Goal: Information Seeking & Learning: Understand process/instructions

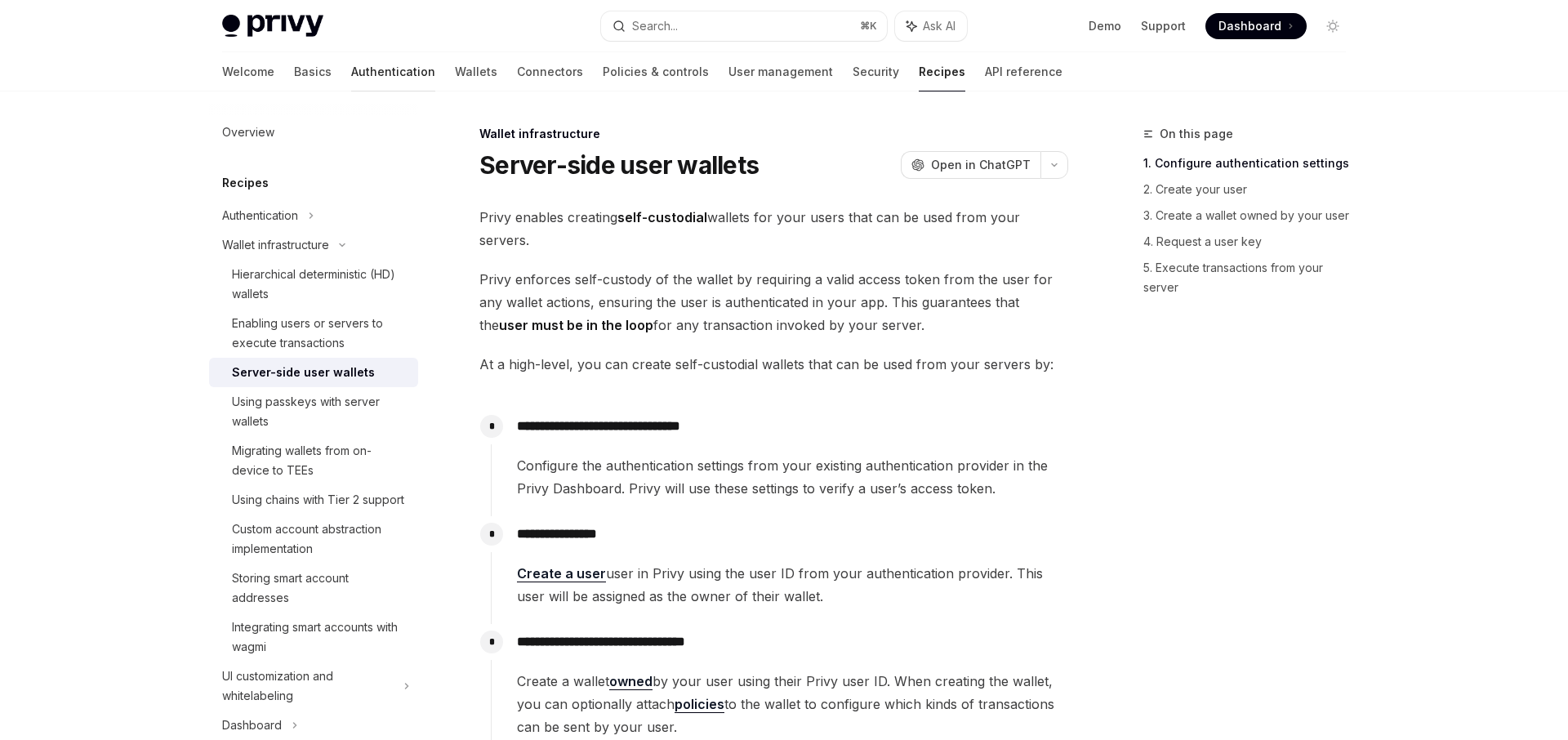
click at [351, 78] on link "Authentication" at bounding box center [393, 72] width 84 height 39
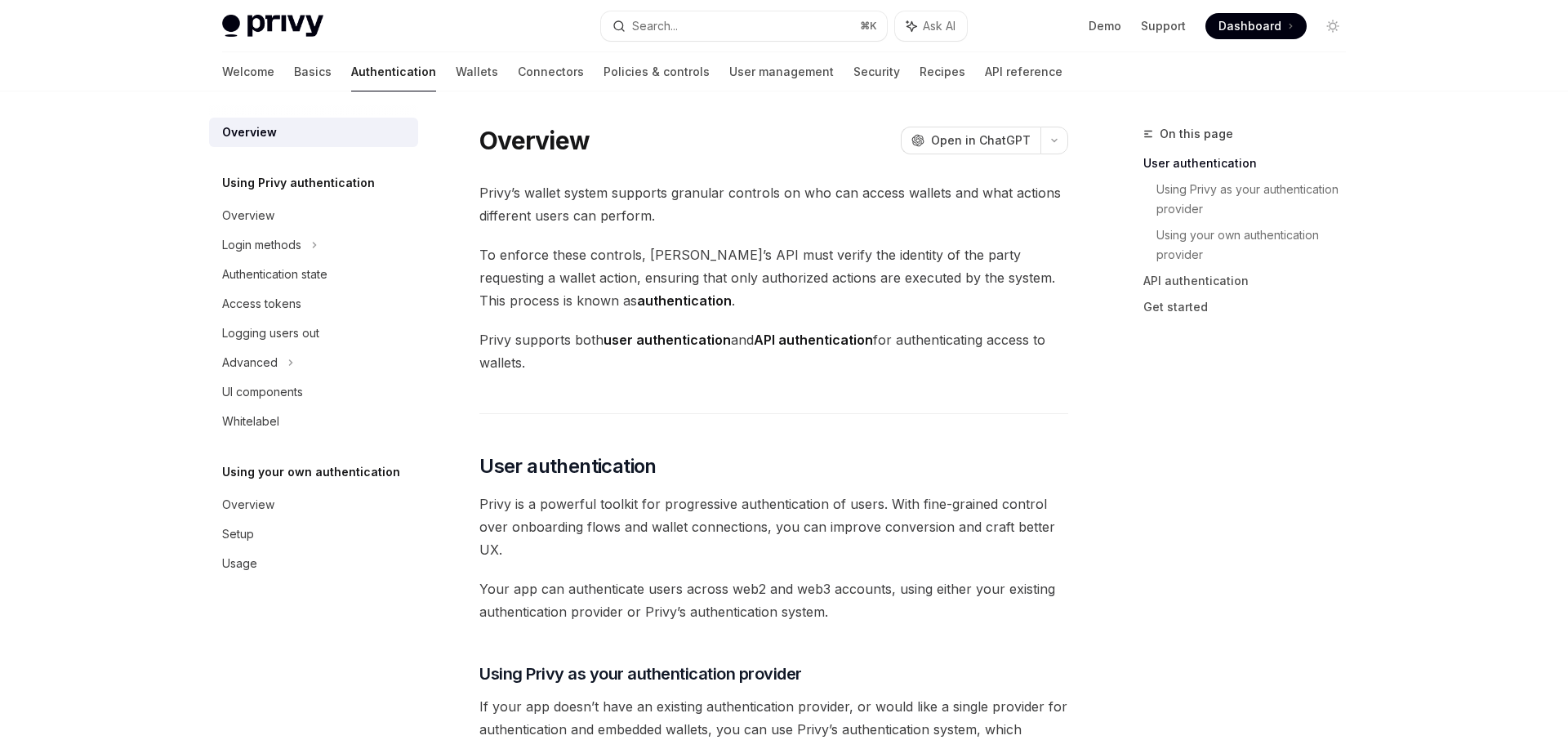
click at [265, 197] on div "Using Privy authentication Overview Login methods Authentication state Access t…" at bounding box center [314, 304] width 209 height 263
click at [265, 243] on div "Login methods" at bounding box center [262, 245] width 79 height 19
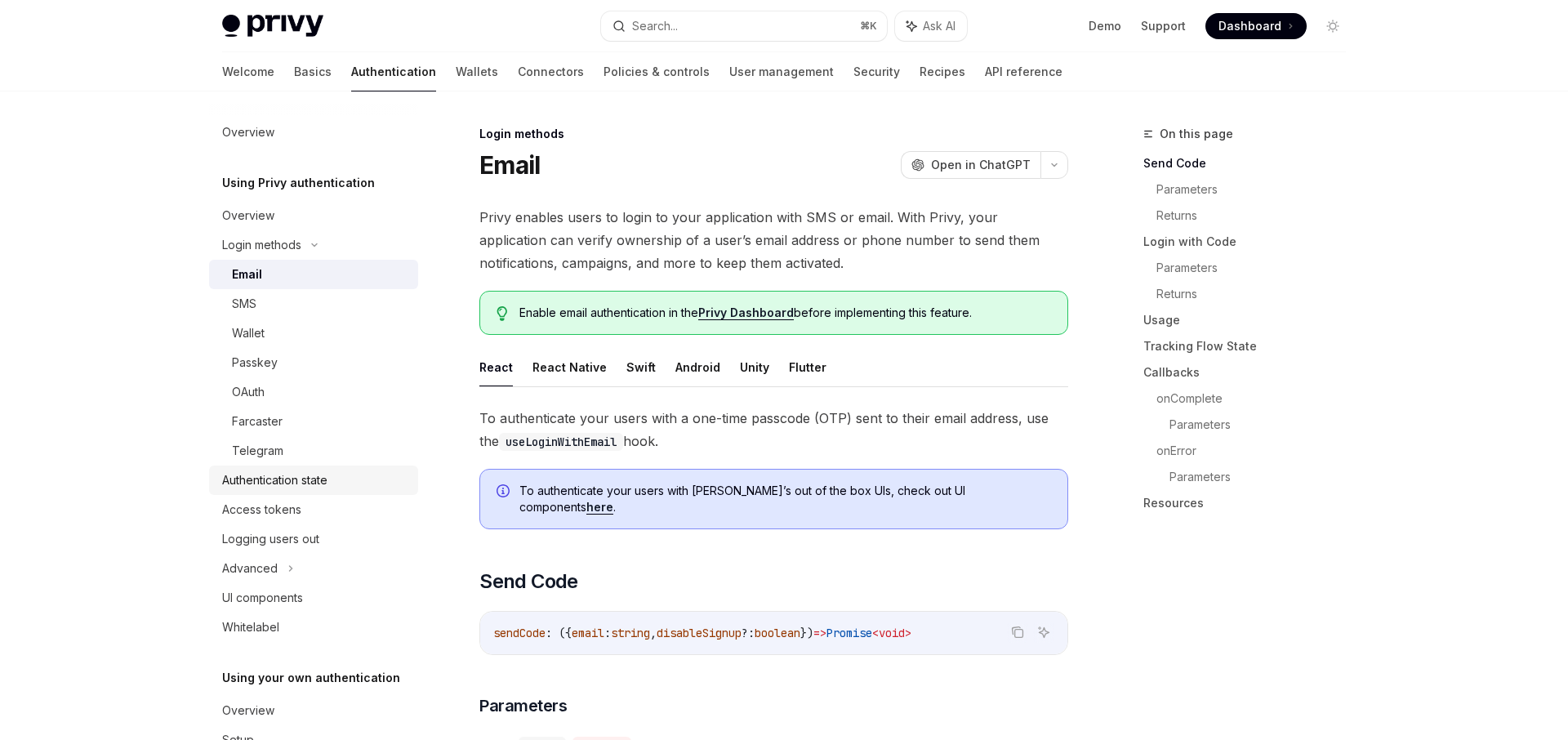
click at [295, 476] on div "Authentication state" at bounding box center [275, 480] width 106 height 19
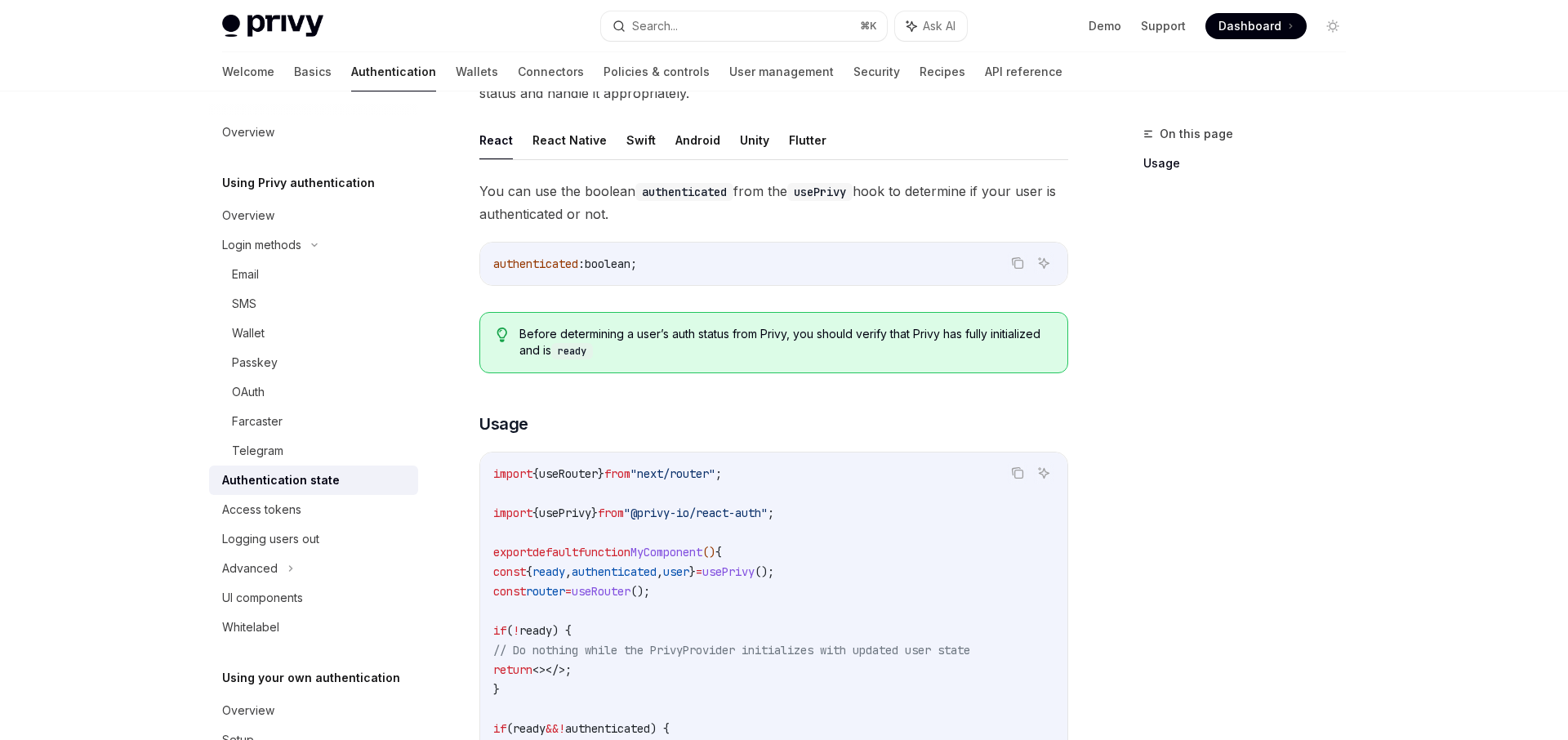
scroll to position [370, 0]
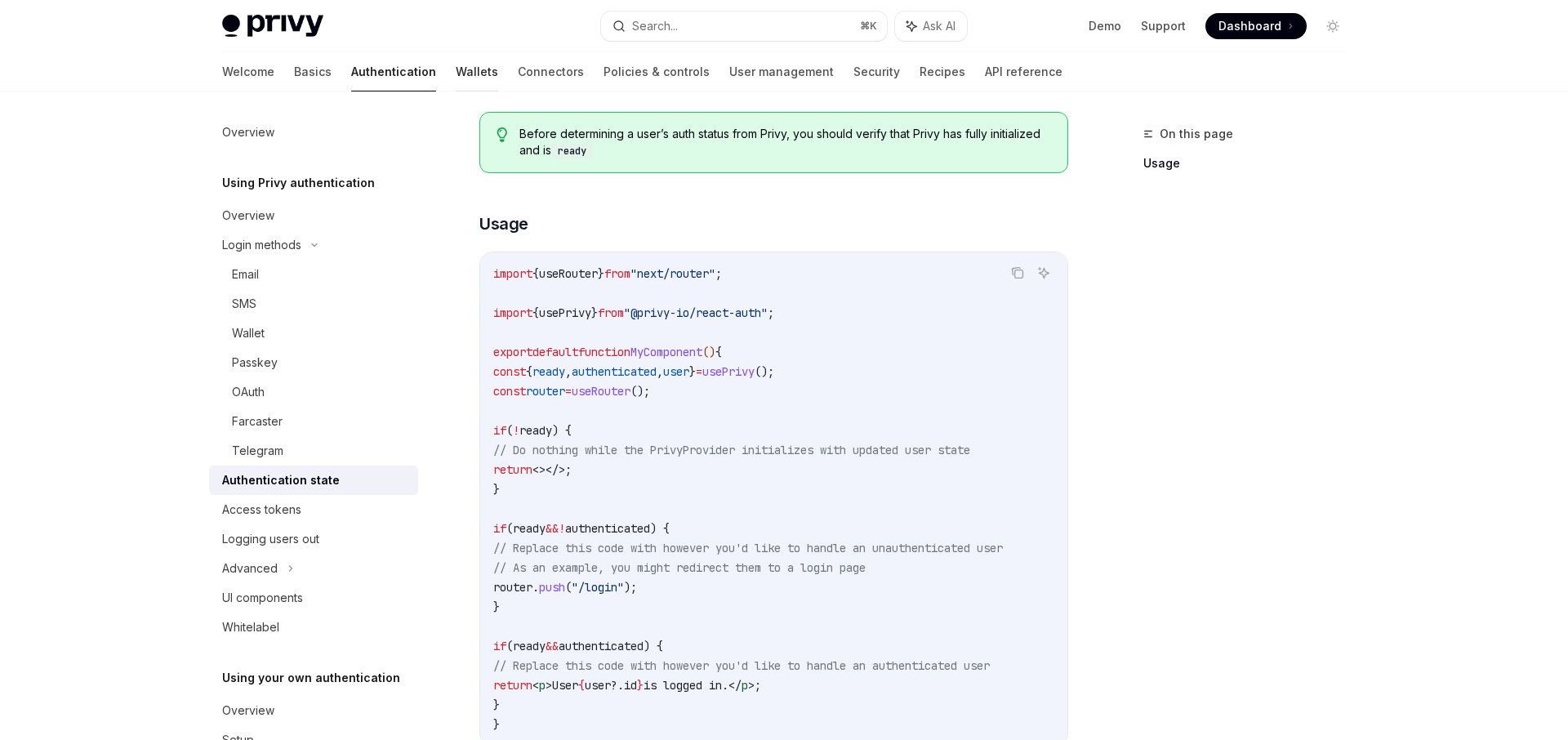
click at [455, 71] on link "Wallets" at bounding box center [476, 72] width 43 height 39
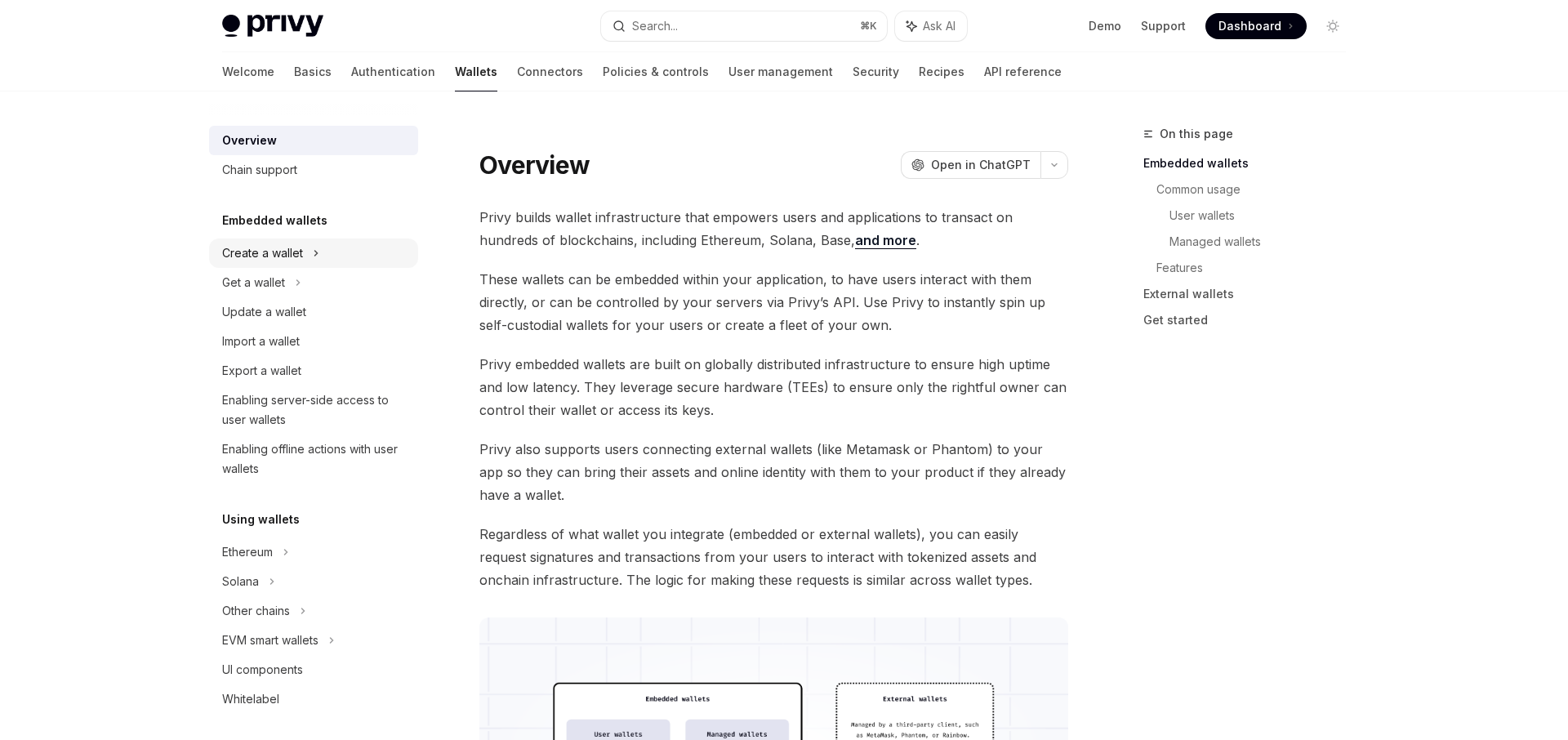
click at [296, 262] on div "Create a wallet" at bounding box center [263, 253] width 81 height 19
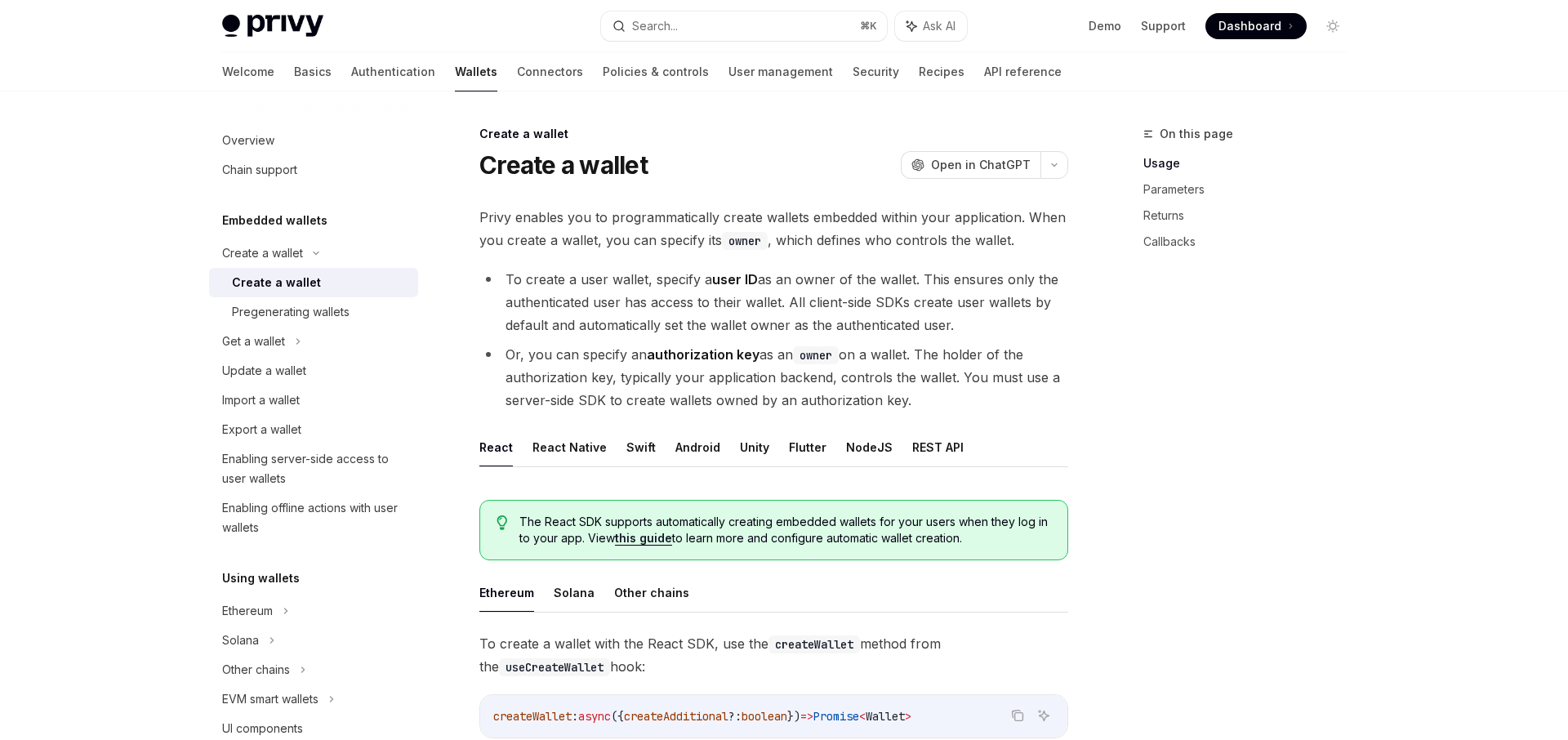
click at [292, 287] on div "Create a wallet" at bounding box center [277, 283] width 89 height 19
click at [281, 170] on div "Chain support" at bounding box center [260, 169] width 75 height 19
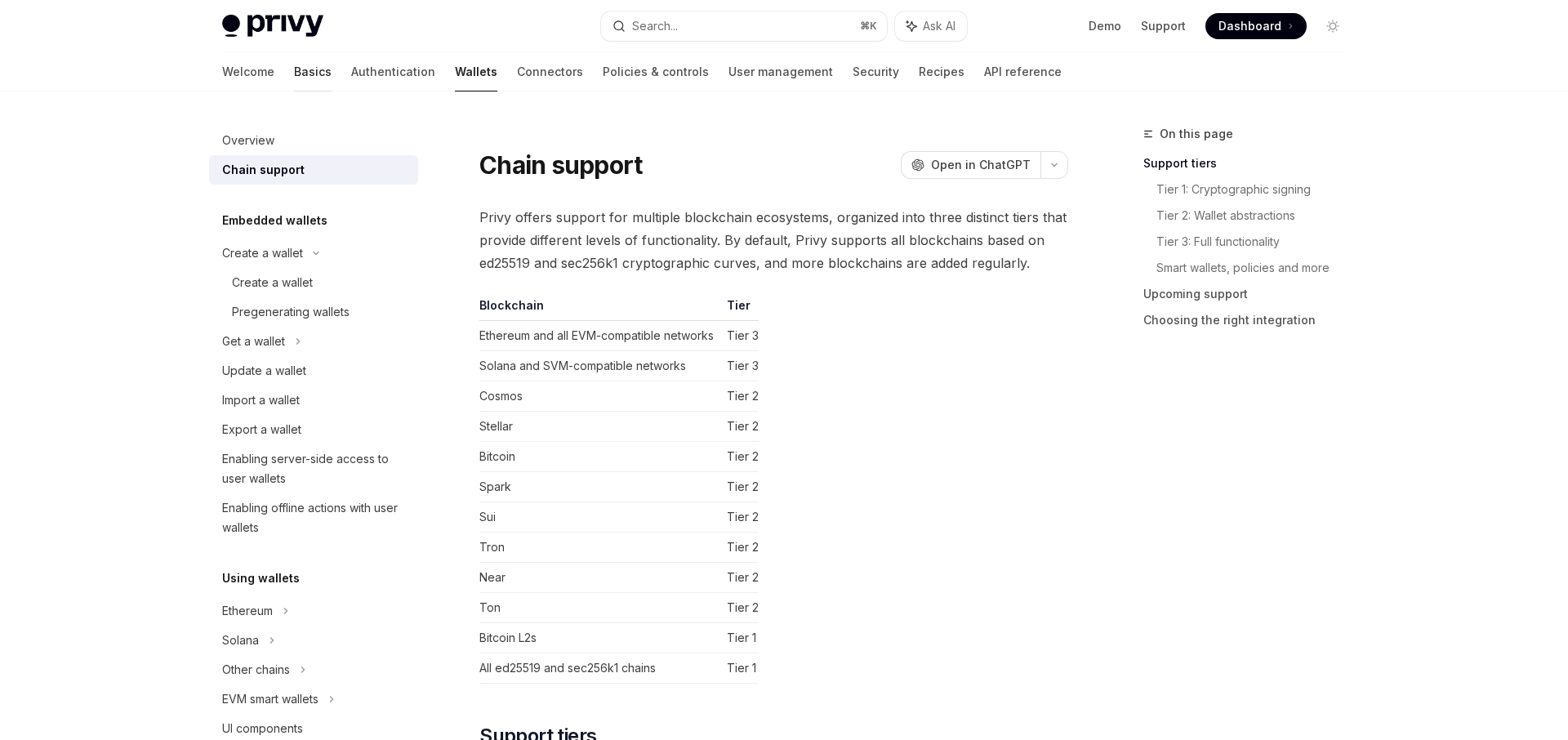
click at [294, 76] on link "Basics" at bounding box center [312, 72] width 38 height 39
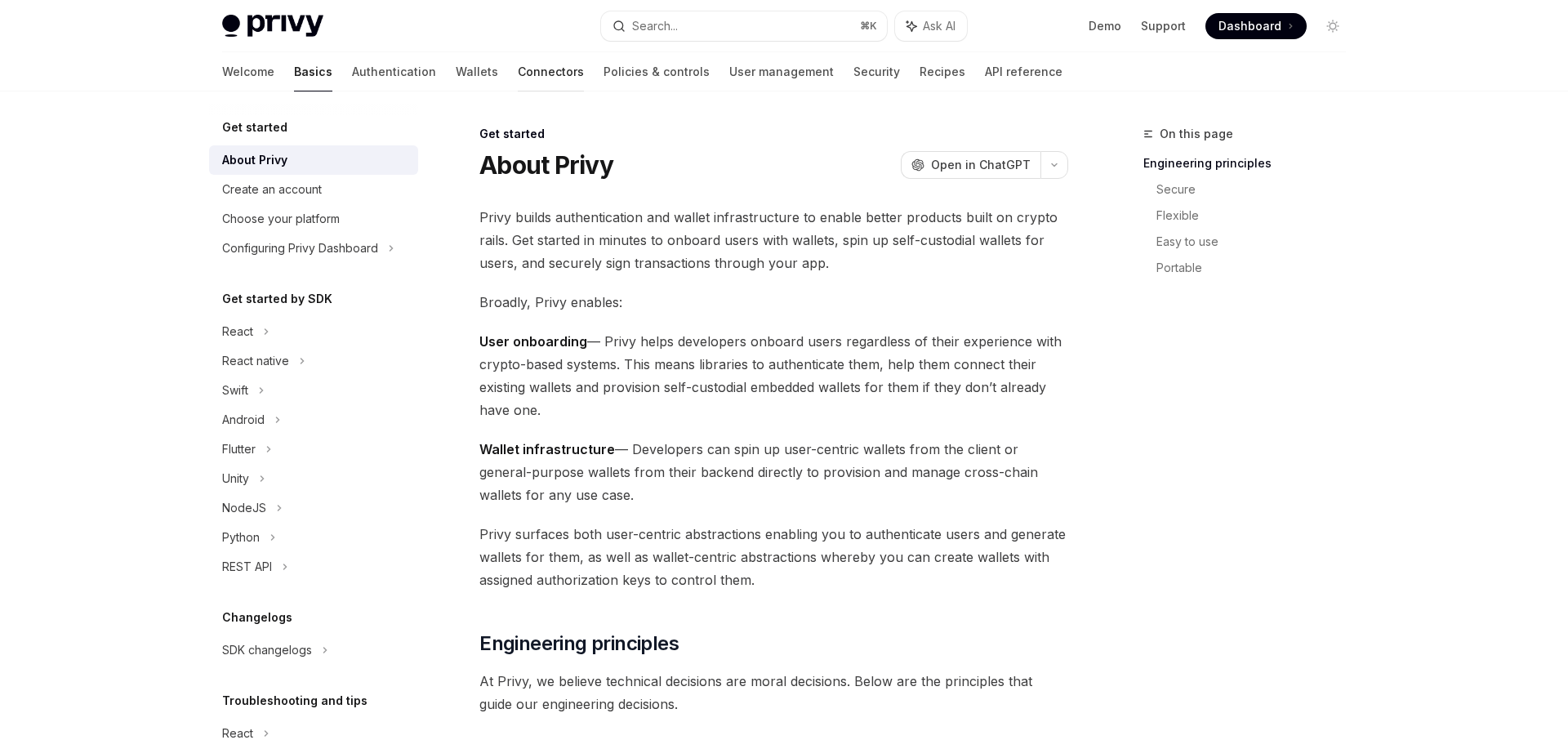
click at [517, 83] on link "Connectors" at bounding box center [551, 72] width 66 height 39
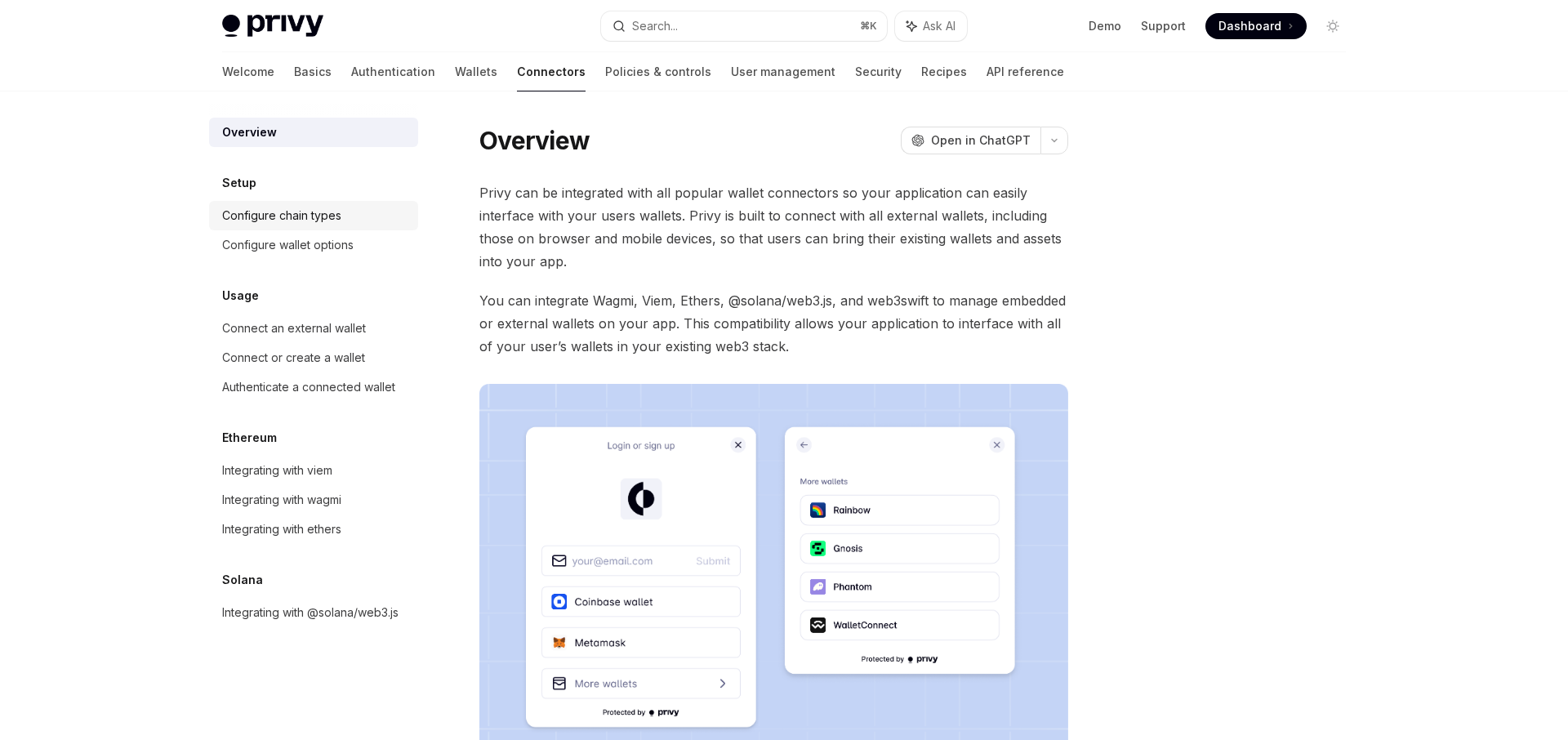
click at [296, 219] on div "Configure chain types" at bounding box center [282, 216] width 120 height 19
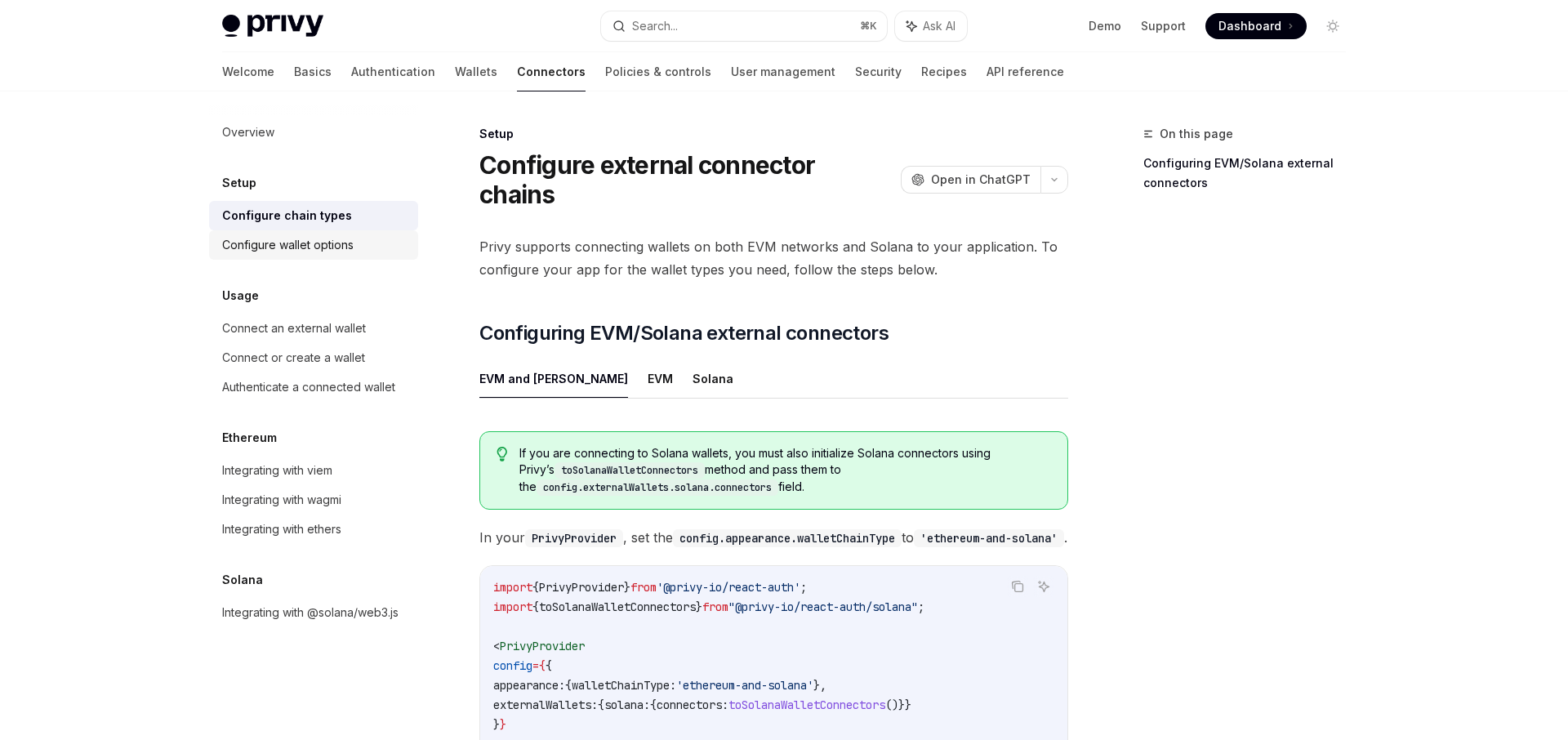
click at [296, 250] on div "Configure wallet options" at bounding box center [288, 245] width 132 height 19
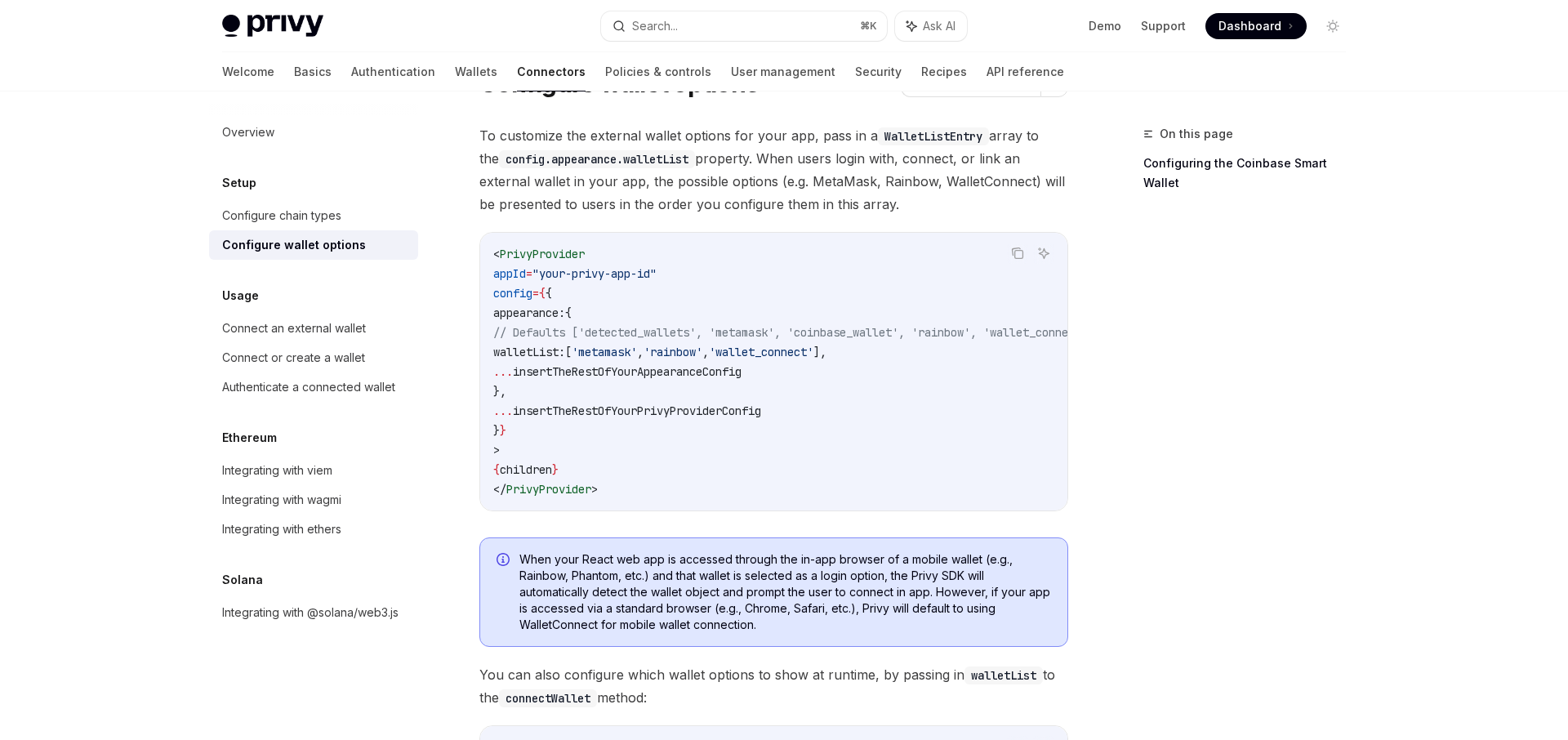
scroll to position [373, 0]
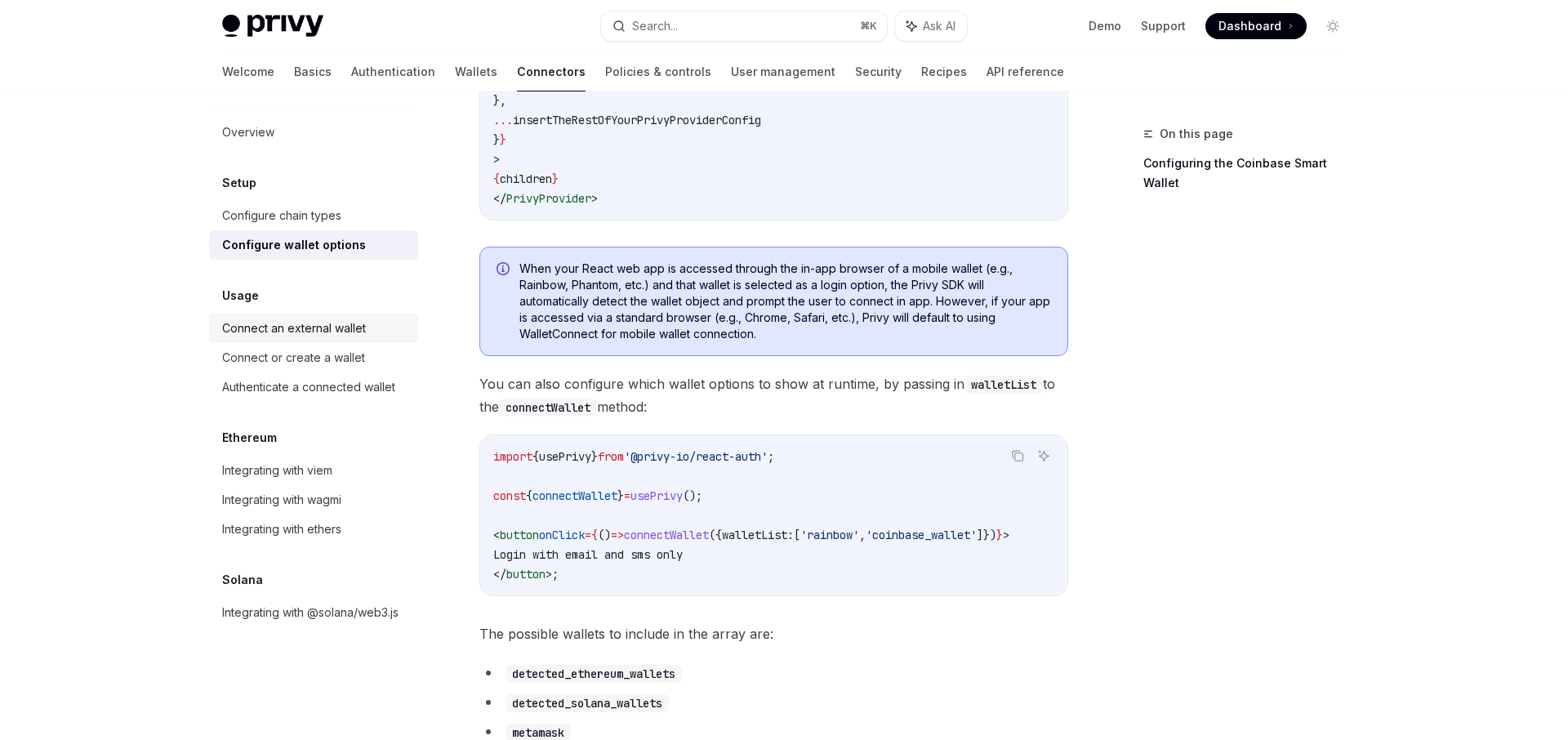
click at [256, 332] on div "Connect an external wallet" at bounding box center [294, 328] width 144 height 19
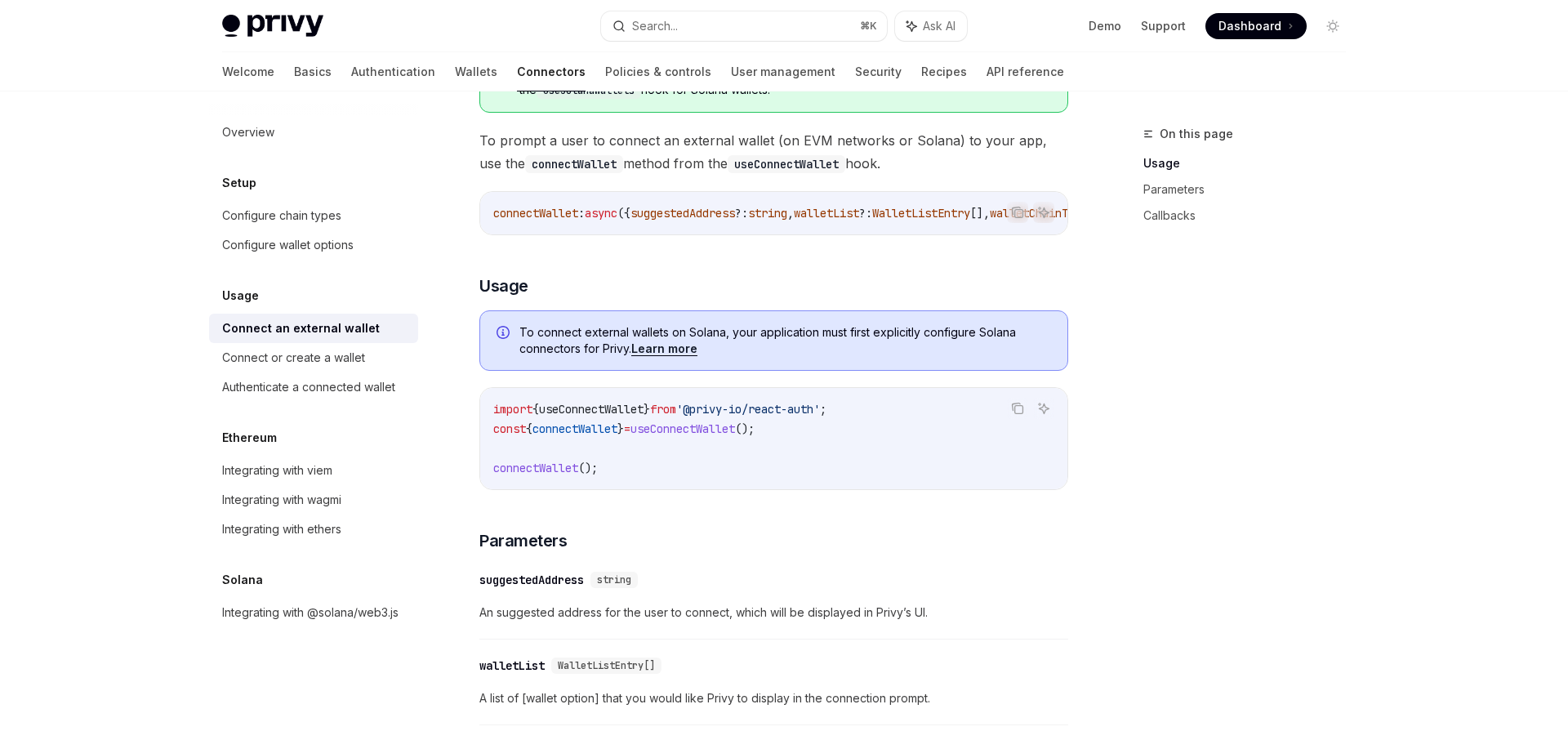
scroll to position [251, 0]
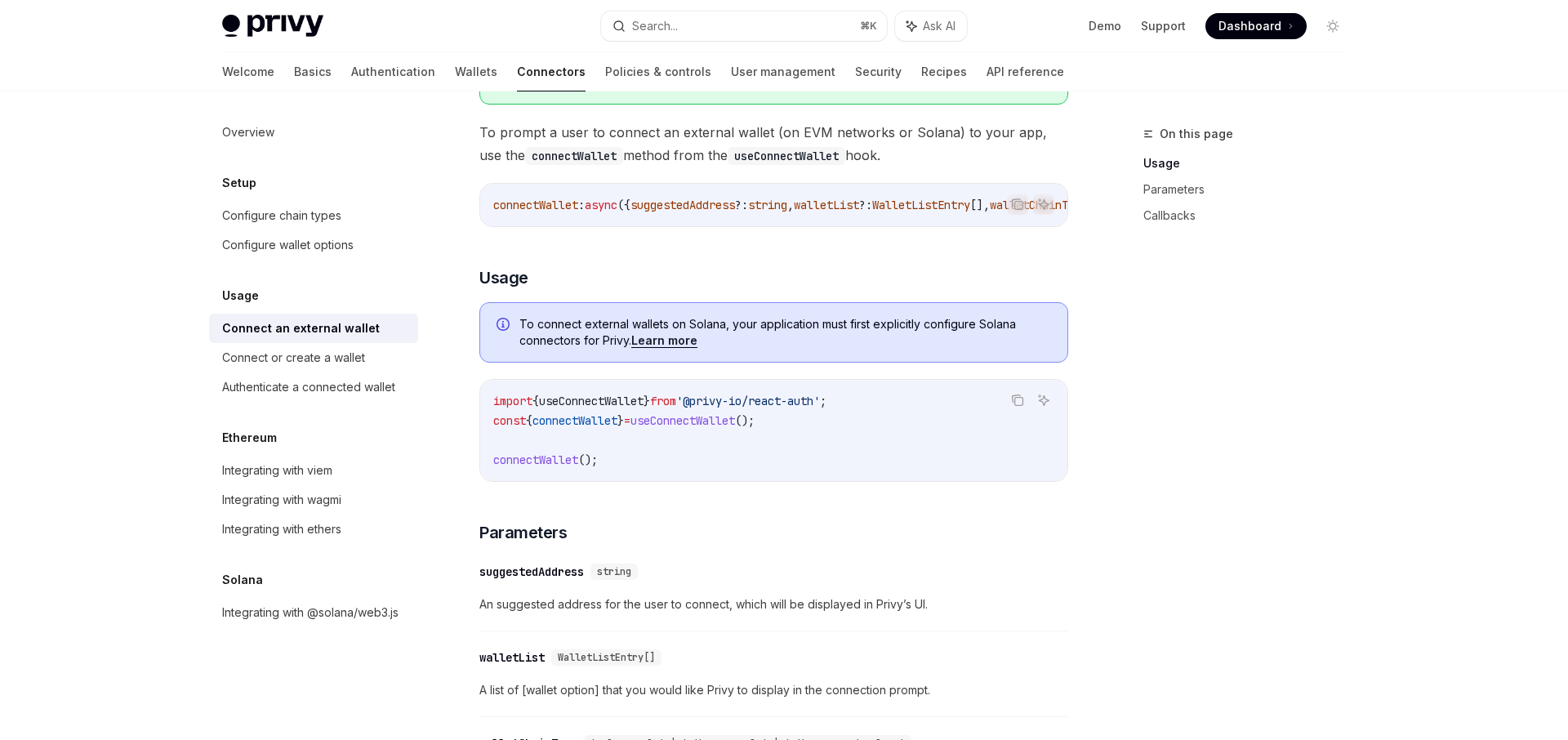
click at [384, 339] on link "Connect an external wallet" at bounding box center [314, 328] width 209 height 30
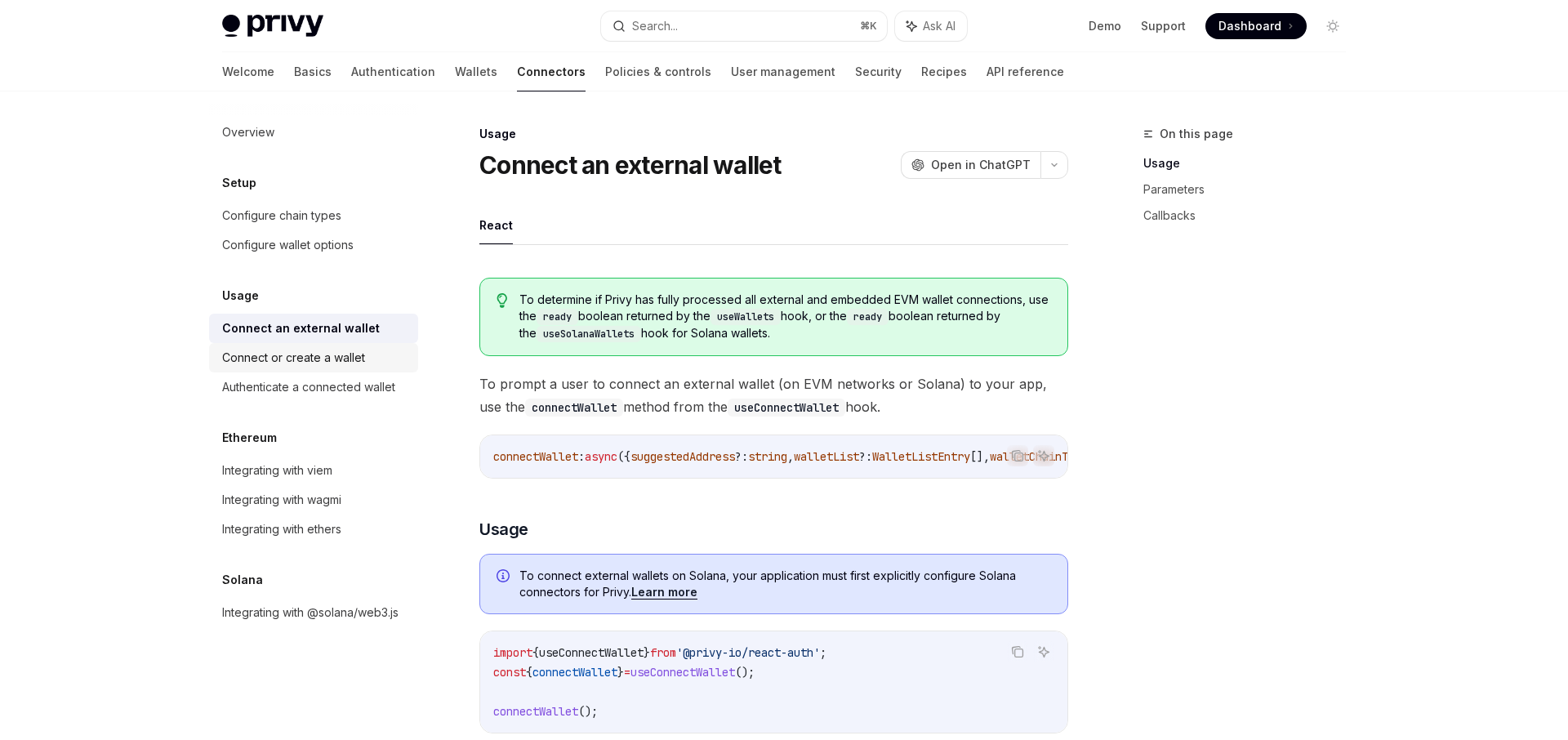
click at [376, 346] on link "Connect or create a wallet" at bounding box center [314, 358] width 209 height 30
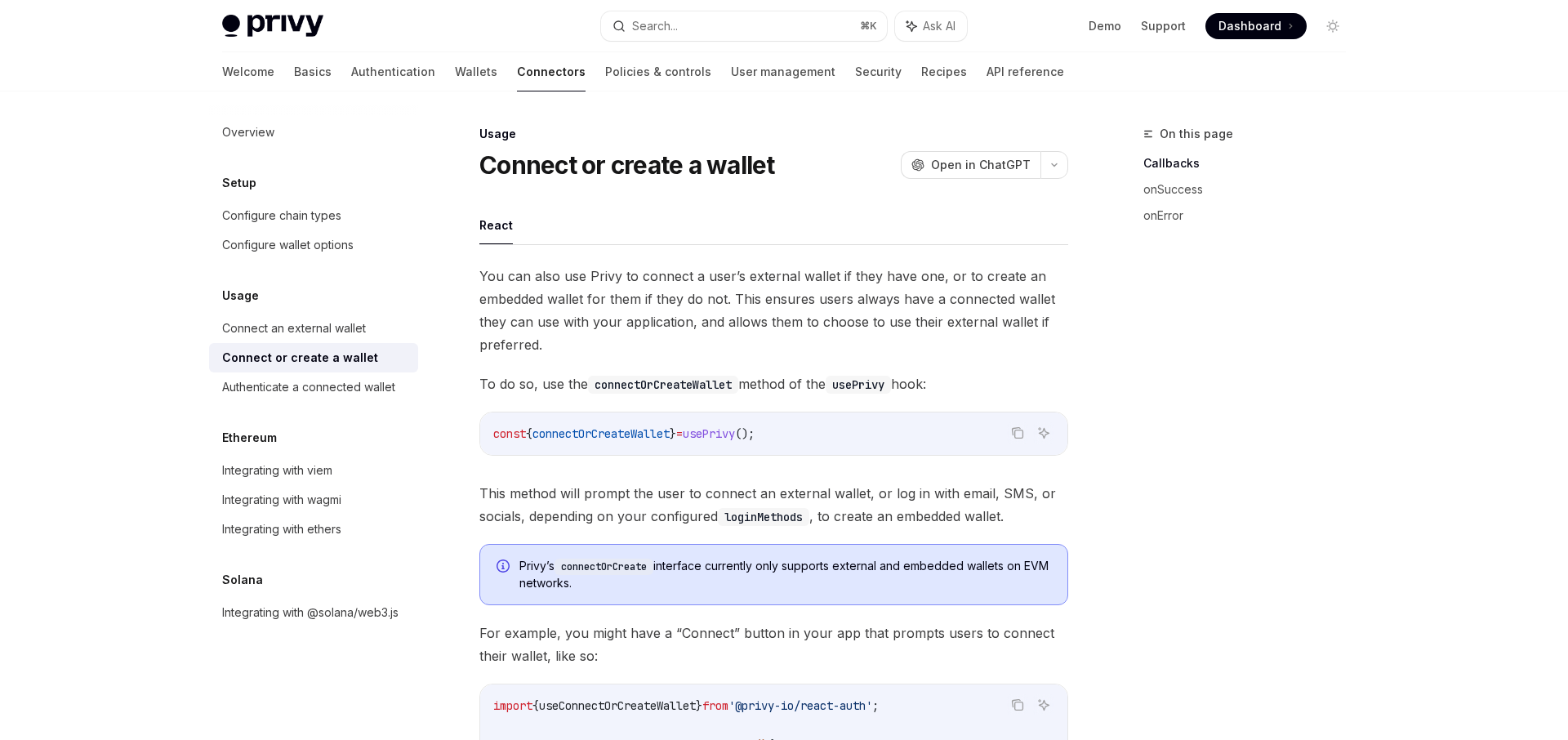
click at [368, 408] on div "Overview Setup Configure chain types Configure wallet options Usage Connect an …" at bounding box center [314, 373] width 209 height 510
click at [363, 392] on div "Authenticate a connected wallet" at bounding box center [309, 387] width 173 height 19
type textarea "*"
